Goal: Find specific page/section: Find specific page/section

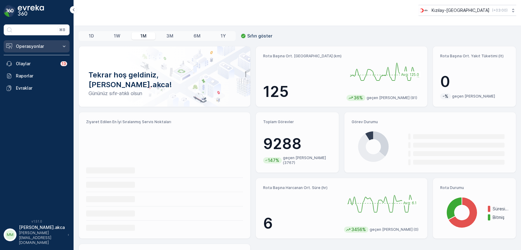
click at [31, 47] on p "Operasyonlar" at bounding box center [37, 46] width 42 height 6
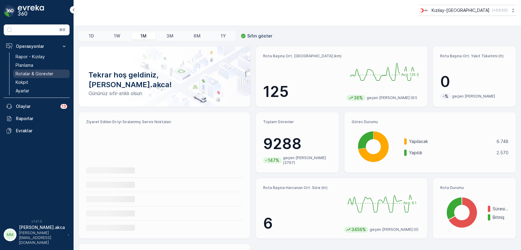
click at [40, 72] on p "Rotalar & Görevler" at bounding box center [35, 74] width 38 height 6
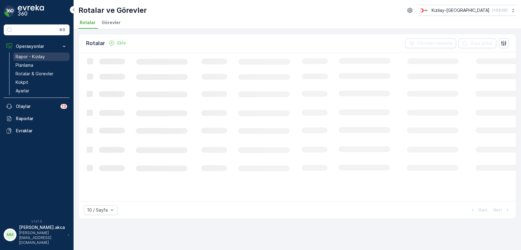
click at [39, 54] on p "Rapor - Kızılay" at bounding box center [30, 57] width 29 height 6
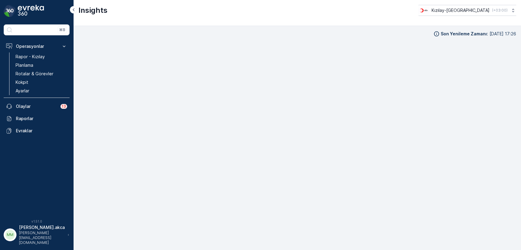
scroll to position [6, 0]
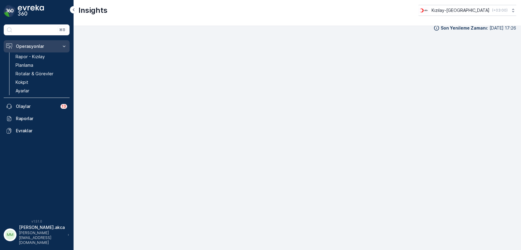
click at [33, 41] on button "Operasyonlar" at bounding box center [37, 46] width 66 height 12
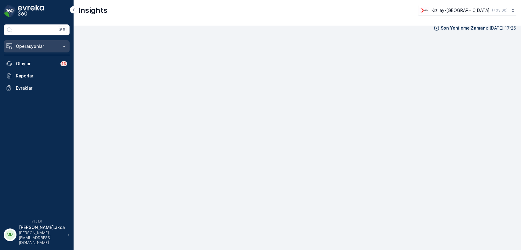
click at [32, 43] on button "Operasyonlar" at bounding box center [37, 46] width 66 height 12
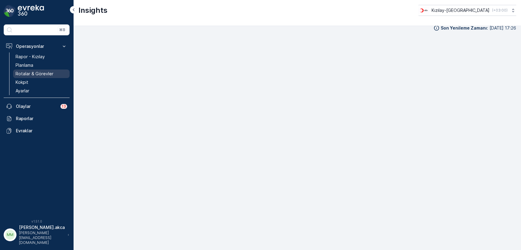
click at [45, 72] on p "Rotalar & Görevler" at bounding box center [35, 74] width 38 height 6
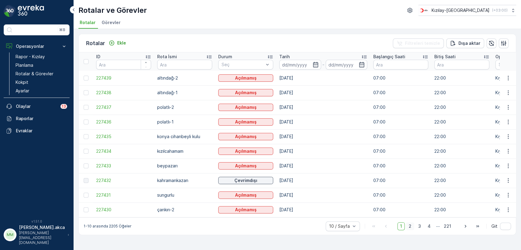
click at [410, 230] on span "2" at bounding box center [410, 226] width 8 height 8
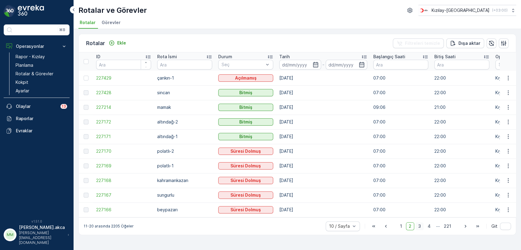
click at [420, 229] on span "3" at bounding box center [419, 226] width 8 height 8
